Goal: Task Accomplishment & Management: Use online tool/utility

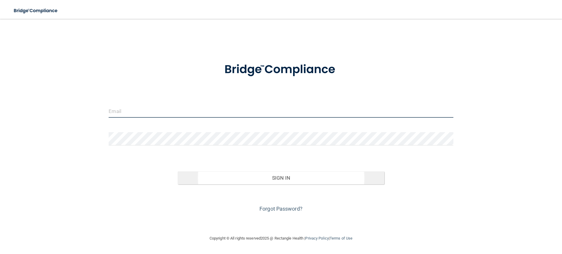
type input "[PERSON_NAME][EMAIL_ADDRESS][DOMAIN_NAME]"
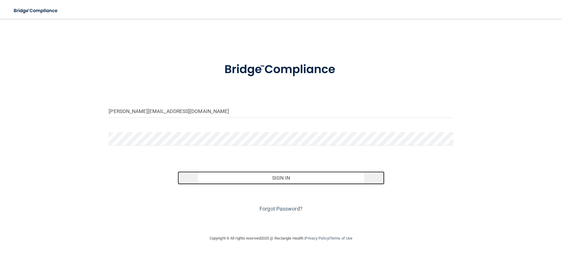
click at [288, 179] on button "Sign In" at bounding box center [281, 177] width 207 height 13
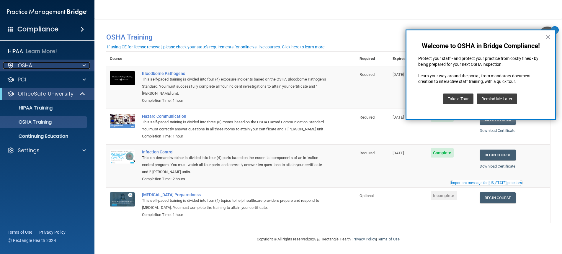
click at [83, 63] on span at bounding box center [84, 65] width 4 height 7
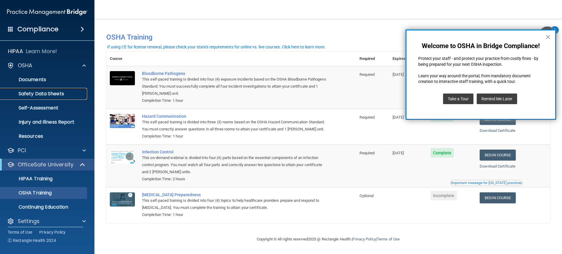
click at [56, 91] on p "Safety Data Sheets" at bounding box center [44, 94] width 81 height 6
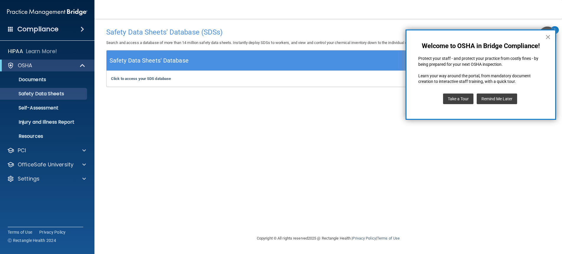
click at [549, 36] on button "×" at bounding box center [548, 36] width 6 height 9
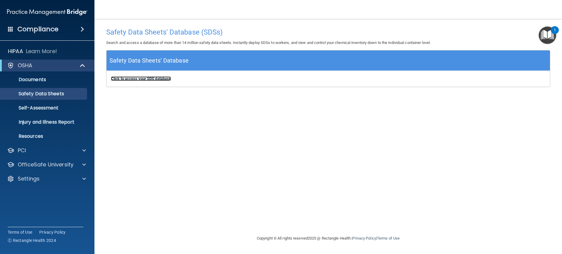
click at [144, 79] on b "Click to access your SDS database" at bounding box center [141, 78] width 60 height 4
click at [136, 79] on b "Click to access your SDS database" at bounding box center [141, 78] width 60 height 4
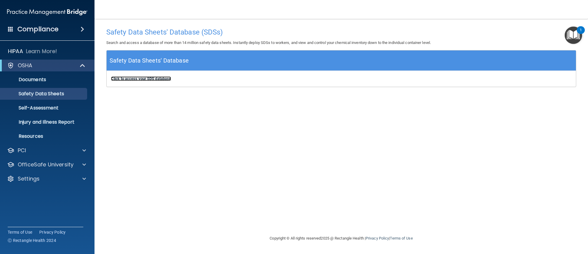
click at [149, 78] on b "Click to access your SDS database" at bounding box center [141, 78] width 60 height 4
click at [61, 120] on p "Injury and Illness Report" at bounding box center [44, 122] width 81 height 6
